Goal: Transaction & Acquisition: Subscribe to service/newsletter

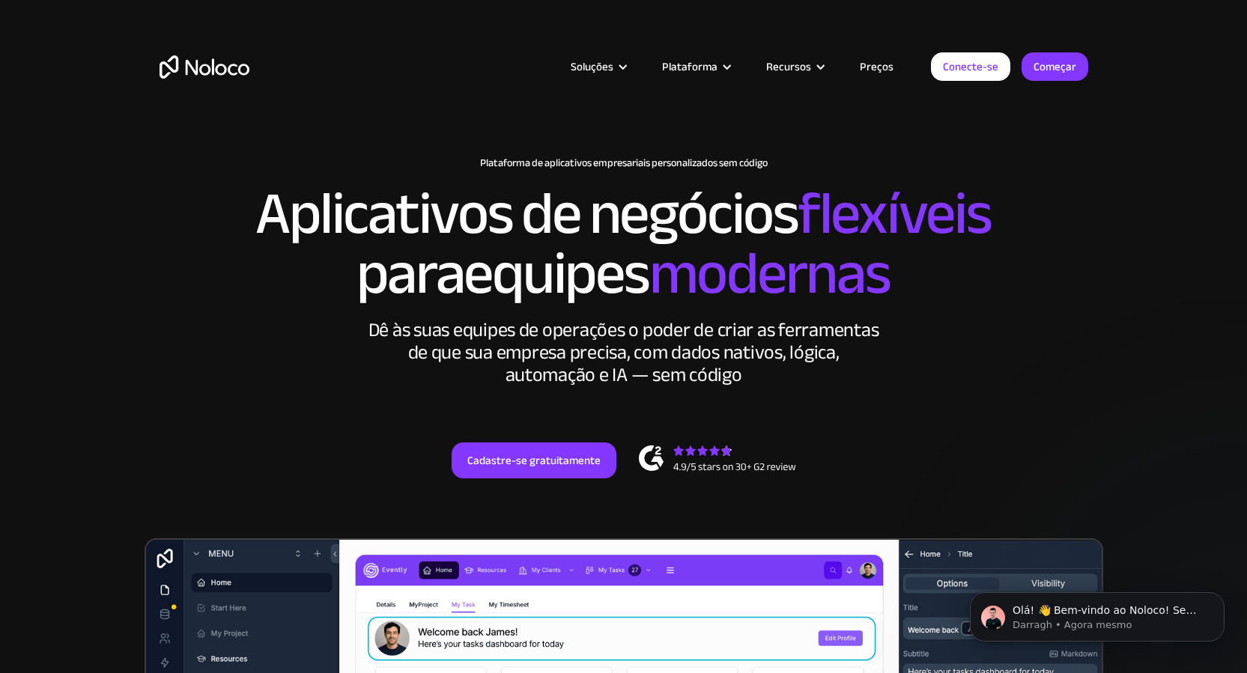
click at [887, 70] on font "Preços" at bounding box center [877, 66] width 34 height 21
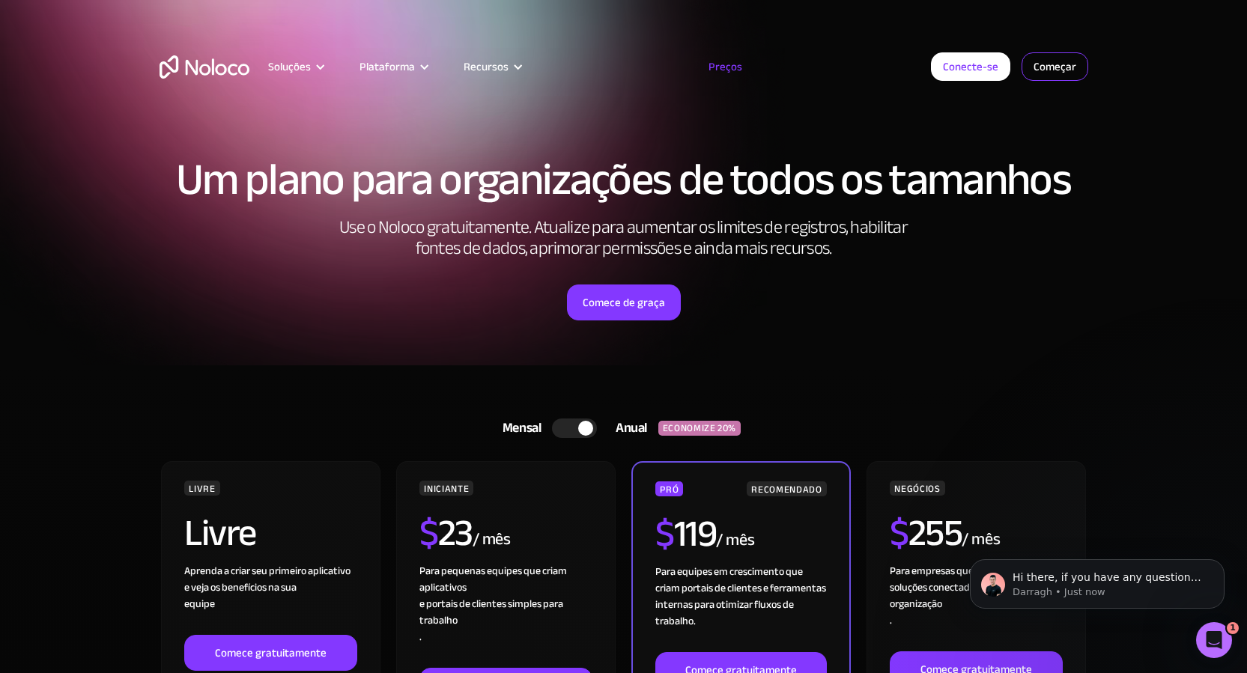
click at [1032, 67] on link "Começar" at bounding box center [1054, 66] width 67 height 28
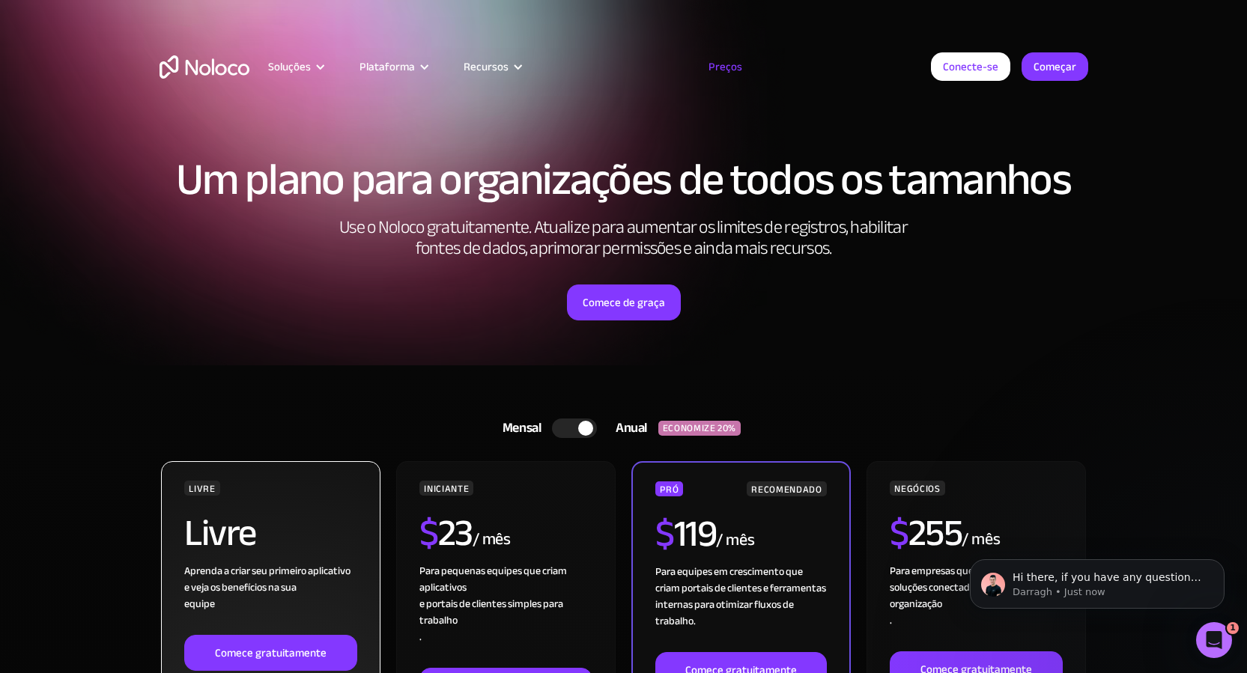
scroll to position [225, 0]
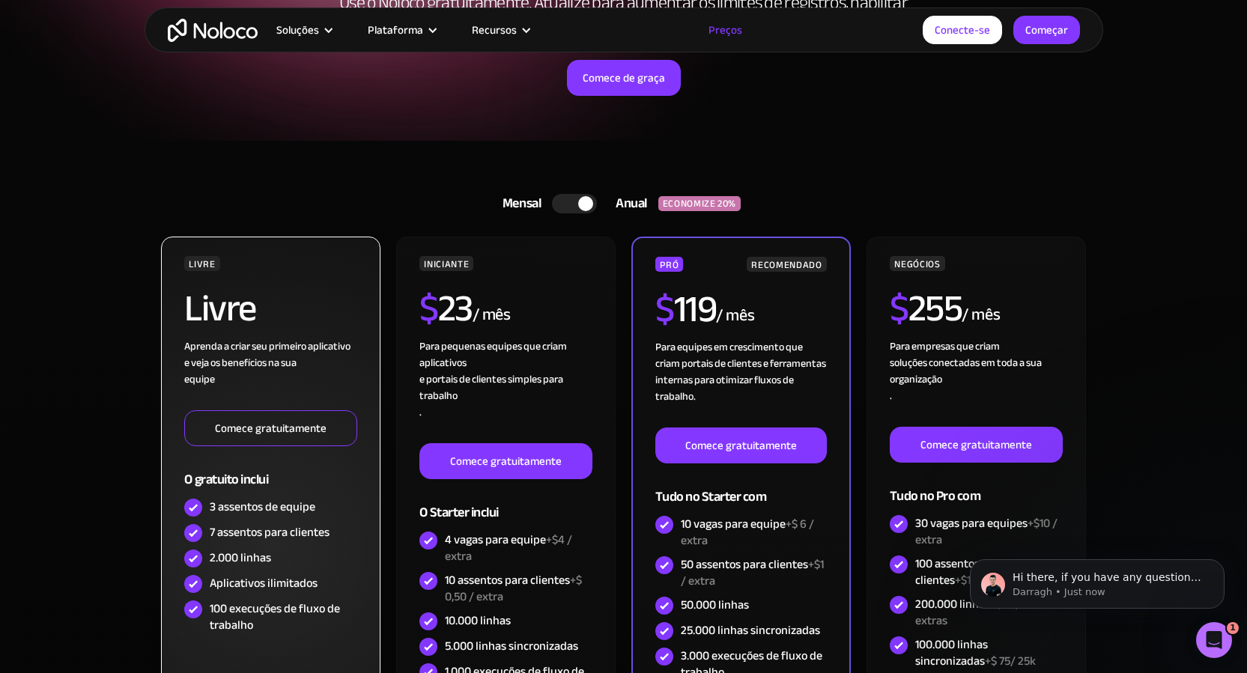
click at [288, 433] on font "Comece gratuitamente" at bounding box center [271, 428] width 112 height 21
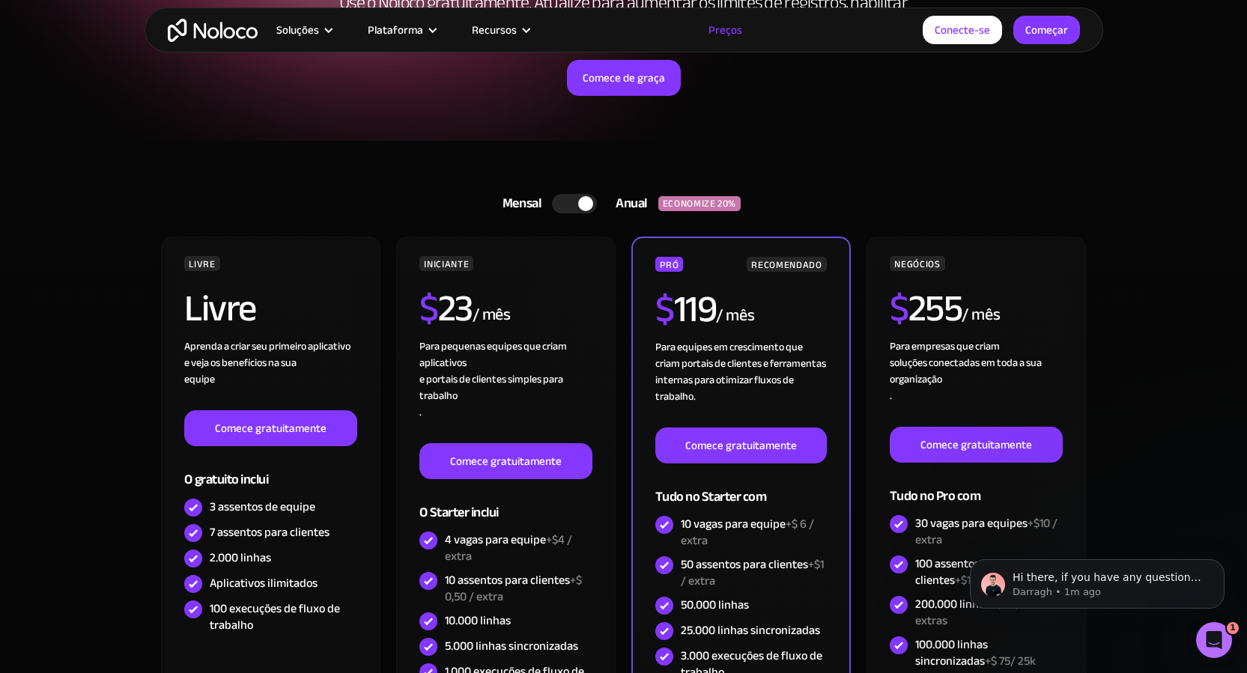
scroll to position [0, 0]
